Goal: Check status: Check status

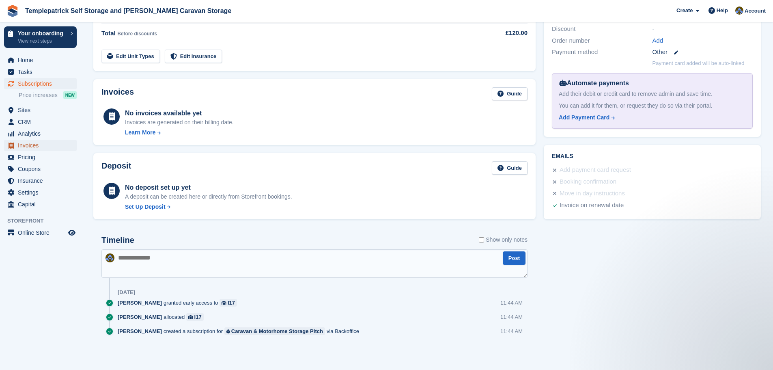
click at [39, 147] on span "Invoices" at bounding box center [42, 145] width 49 height 11
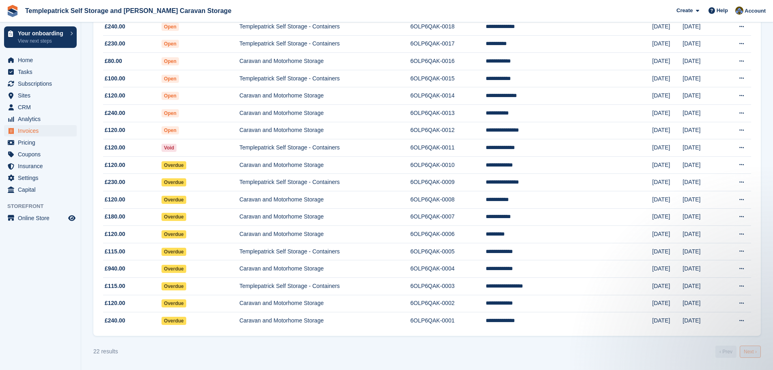
click at [750, 353] on link "Next ›" at bounding box center [750, 351] width 21 height 12
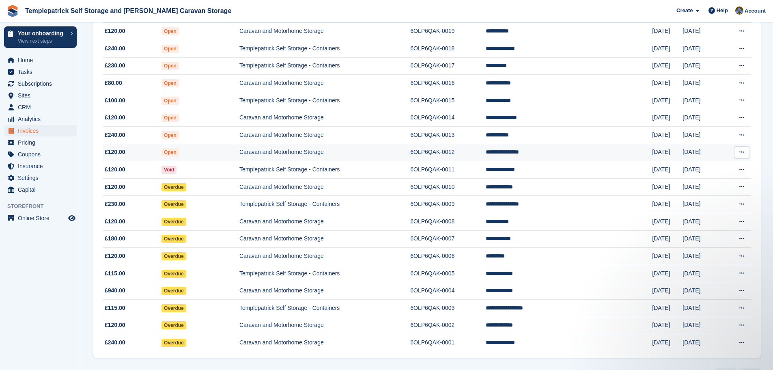
scroll to position [146, 0]
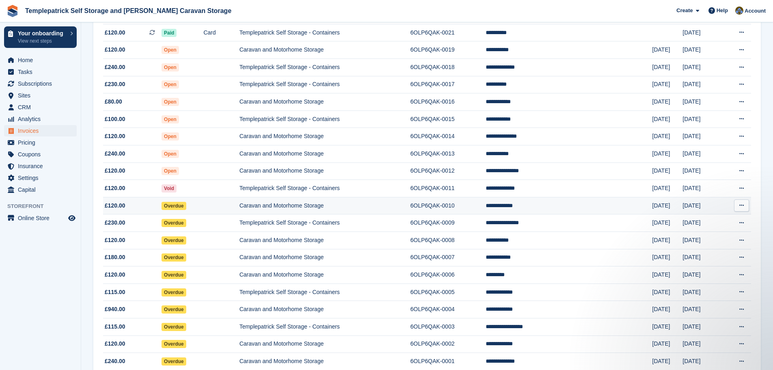
click at [183, 207] on span "Overdue" at bounding box center [173, 206] width 25 height 8
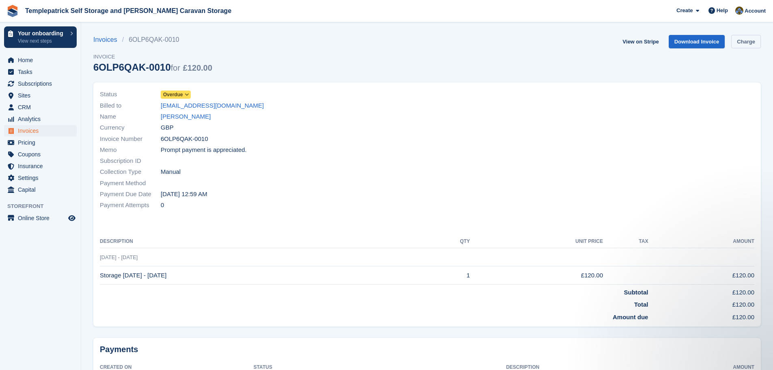
click at [755, 45] on link "Charge" at bounding box center [746, 41] width 30 height 13
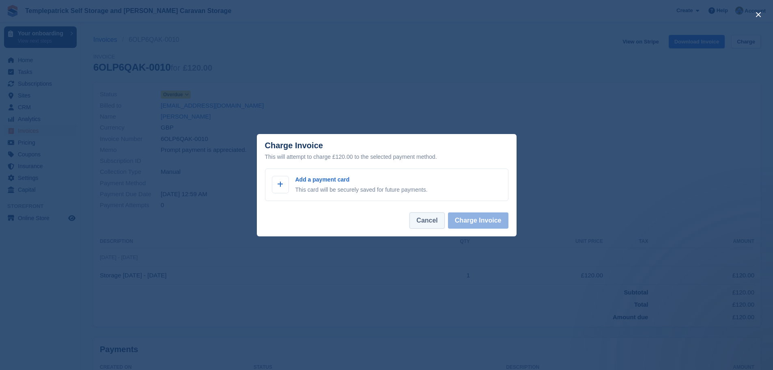
click at [428, 220] on button "Cancel" at bounding box center [426, 220] width 35 height 16
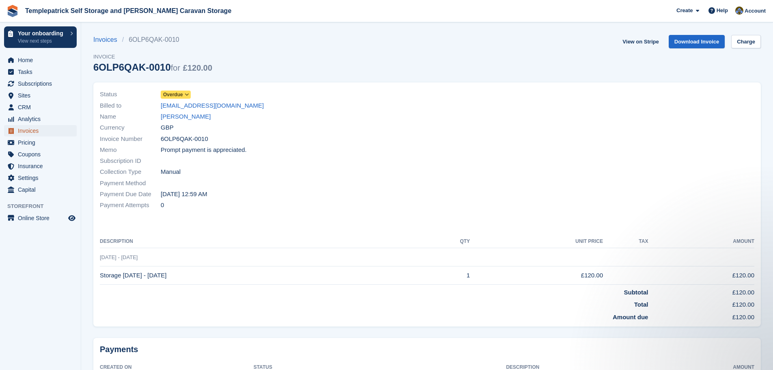
click at [39, 133] on span "Invoices" at bounding box center [42, 130] width 49 height 11
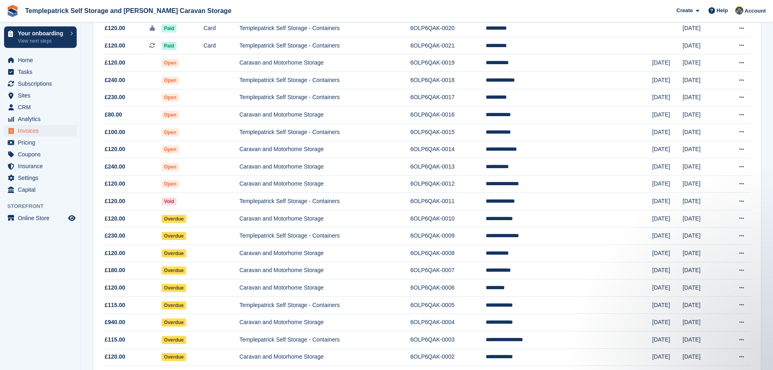
scroll to position [65, 0]
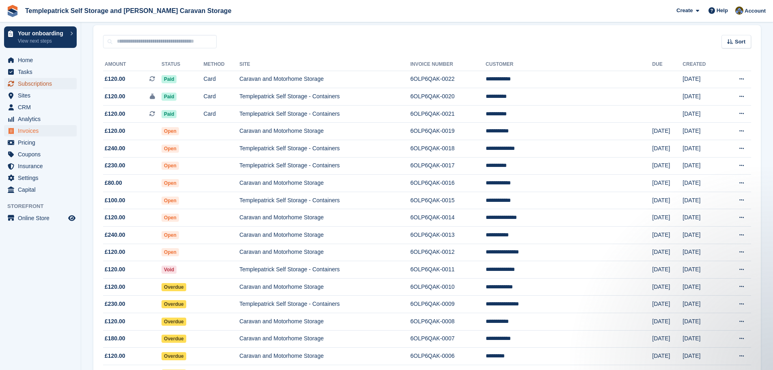
click at [39, 84] on span "Subscriptions" at bounding box center [42, 83] width 49 height 11
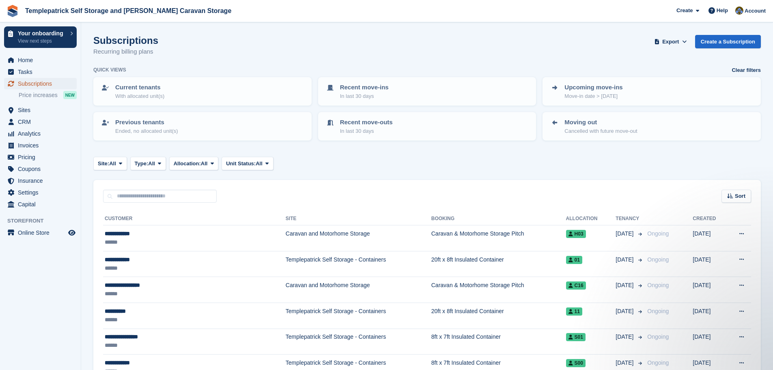
click at [32, 83] on span "Subscriptions" at bounding box center [42, 83] width 49 height 11
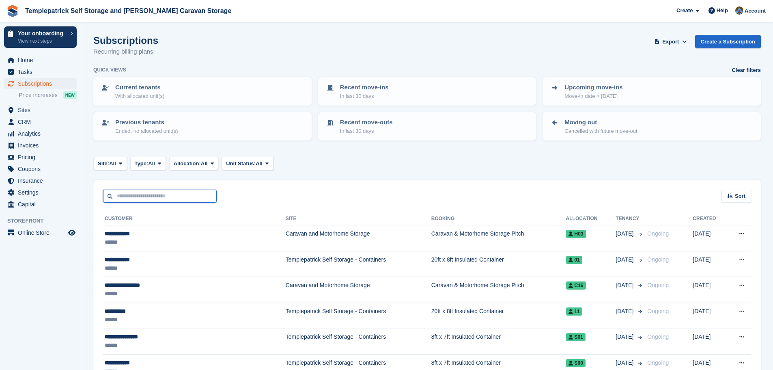
click at [159, 196] on input "text" at bounding box center [160, 195] width 114 height 13
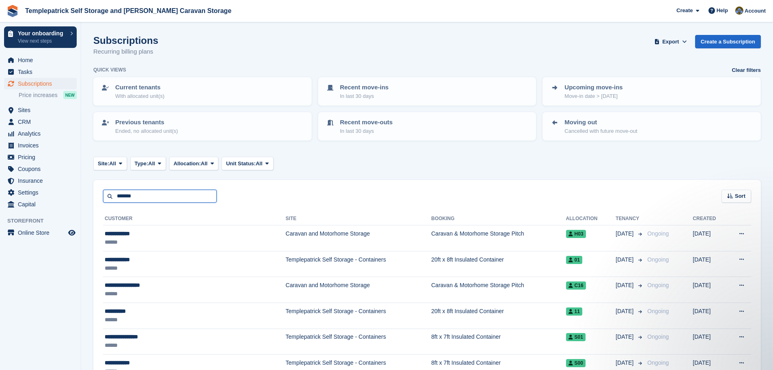
type input "*******"
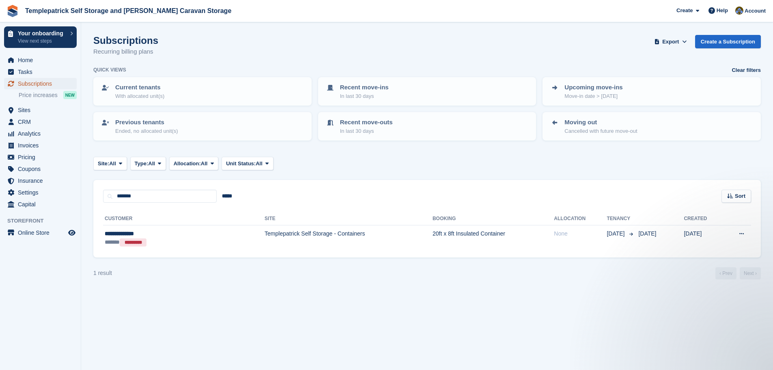
click at [38, 86] on span "Subscriptions" at bounding box center [42, 83] width 49 height 11
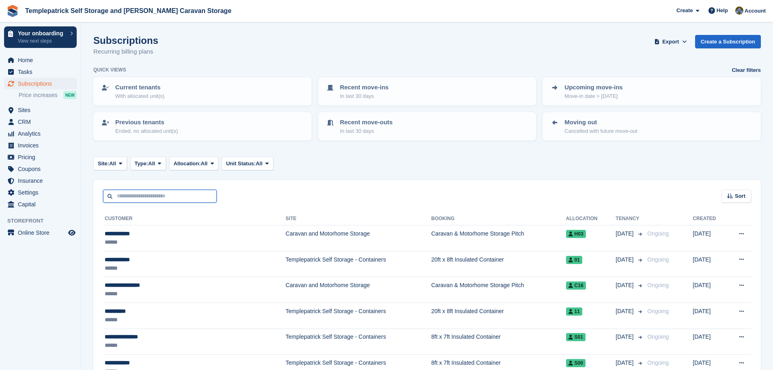
drag, startPoint x: 153, startPoint y: 199, endPoint x: 157, endPoint y: 196, distance: 5.0
click at [153, 198] on input "text" at bounding box center [160, 195] width 114 height 13
type input "****"
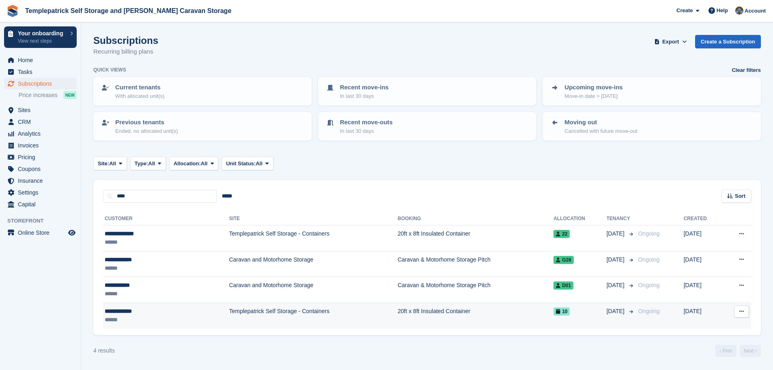
click at [560, 314] on span "10" at bounding box center [561, 311] width 16 height 8
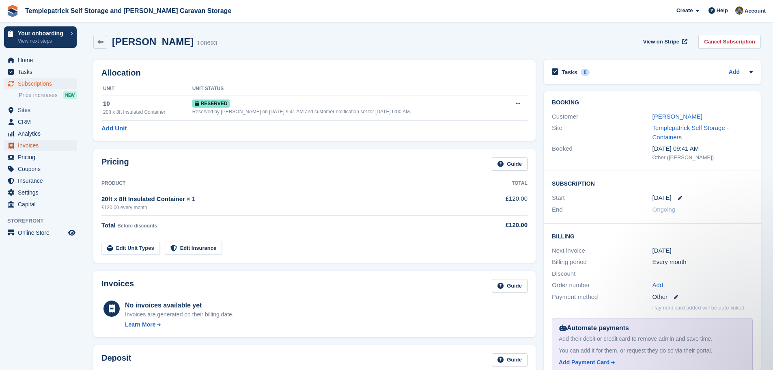
click at [49, 148] on span "Invoices" at bounding box center [42, 145] width 49 height 11
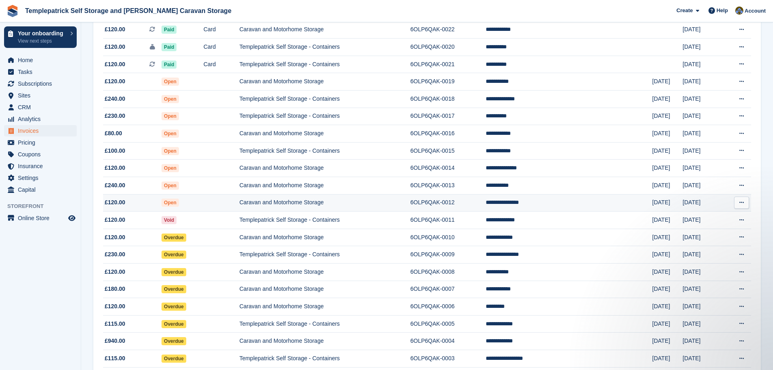
scroll to position [65, 0]
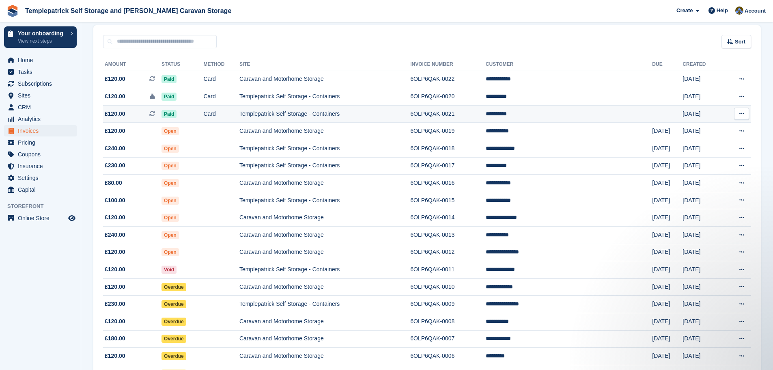
click at [557, 115] on td "**********" at bounding box center [569, 113] width 167 height 17
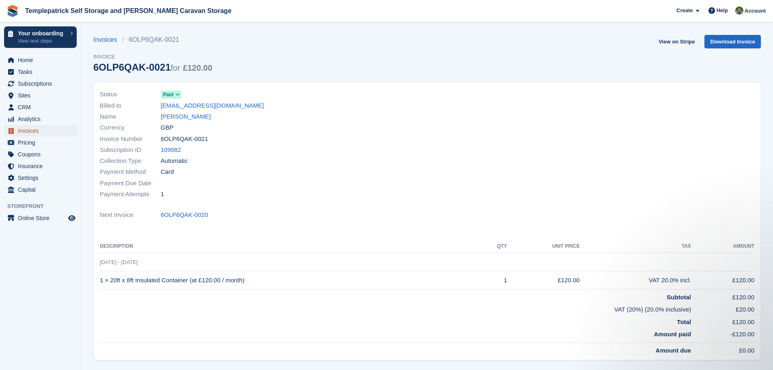
click at [40, 131] on span "Invoices" at bounding box center [42, 130] width 49 height 11
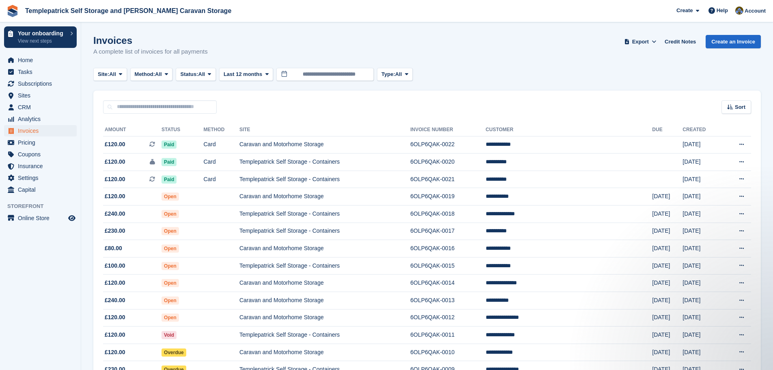
click at [180, 131] on th "Status" at bounding box center [182, 129] width 42 height 13
click at [736, 103] on span "Sort" at bounding box center [740, 107] width 11 height 8
click at [204, 73] on span "All" at bounding box center [201, 74] width 7 height 8
click at [211, 139] on link "Open" at bounding box center [214, 137] width 71 height 15
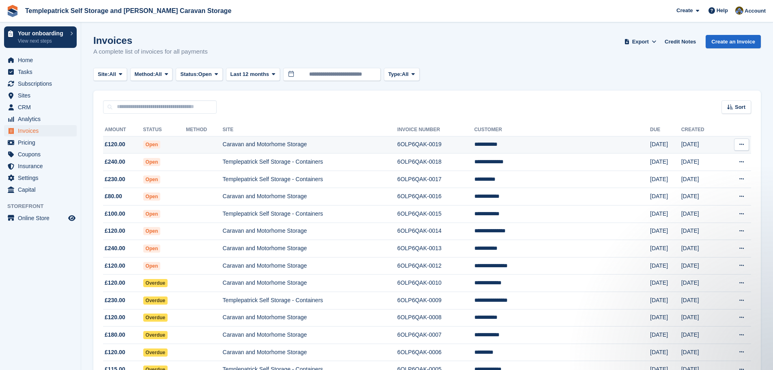
click at [564, 147] on td "**********" at bounding box center [562, 144] width 176 height 17
